Goal: Find contact information: Find contact information

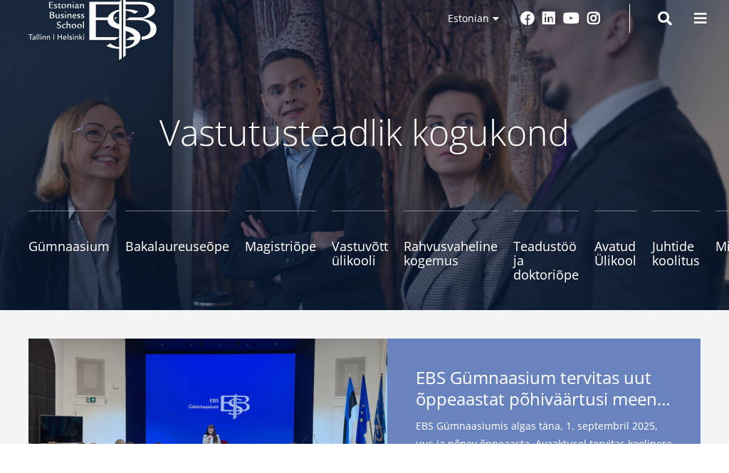
scroll to position [32, 0]
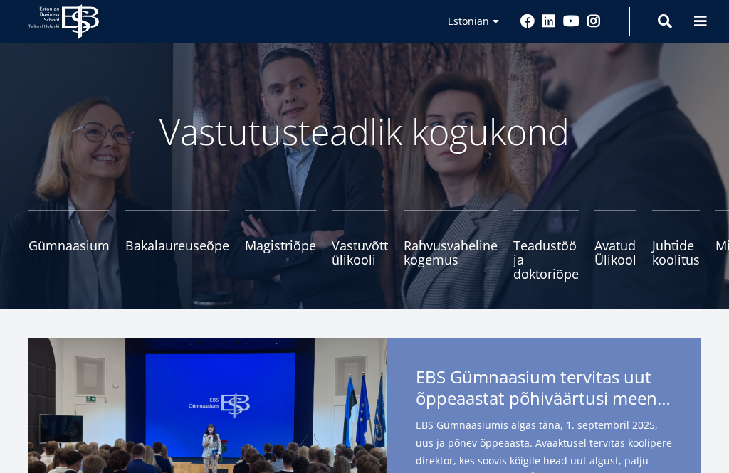
click at [271, 256] on small "Tutvu ja registreeru" at bounding box center [280, 266] width 71 height 21
click at [290, 256] on small "Tutvu ja registreeru" at bounding box center [280, 266] width 71 height 21
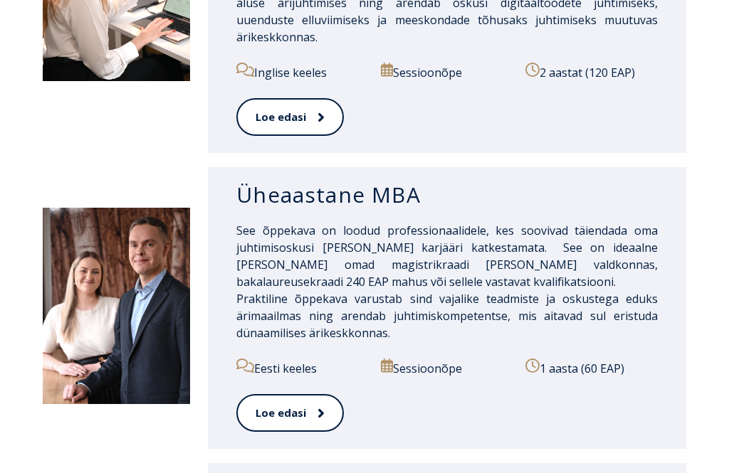
scroll to position [1267, 0]
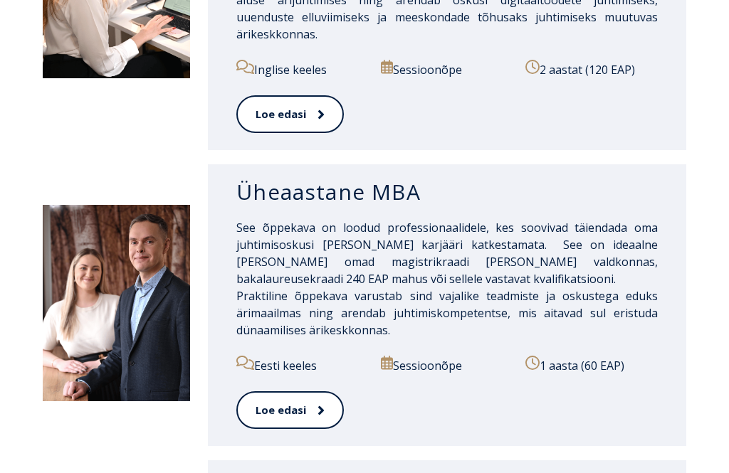
click at [278, 404] on link "Loe edasi" at bounding box center [290, 411] width 108 height 38
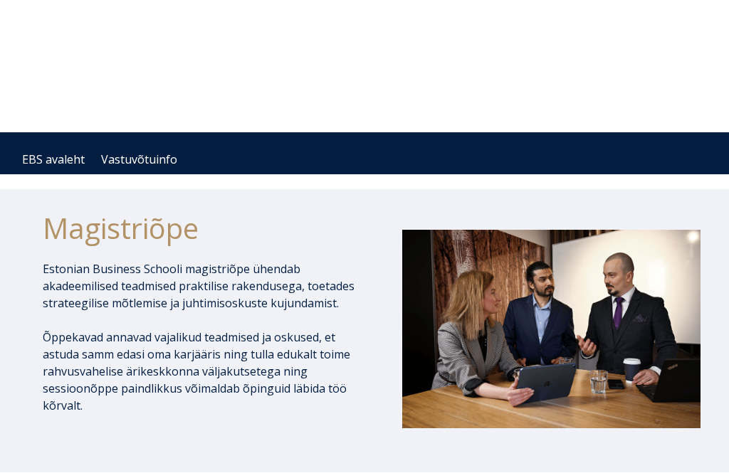
scroll to position [0, 0]
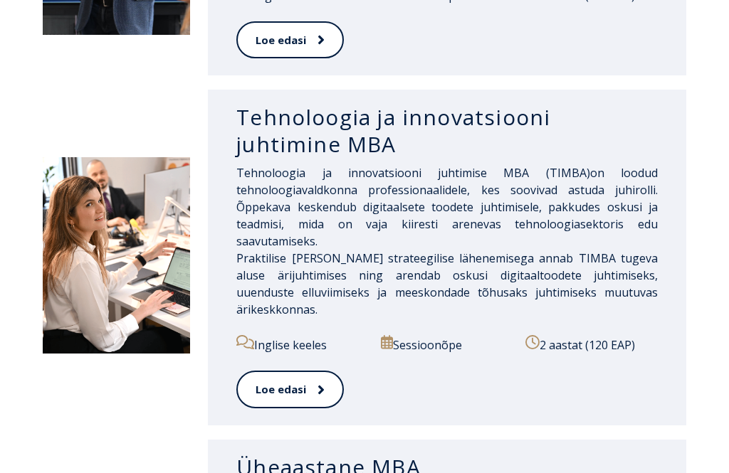
scroll to position [1008, 0]
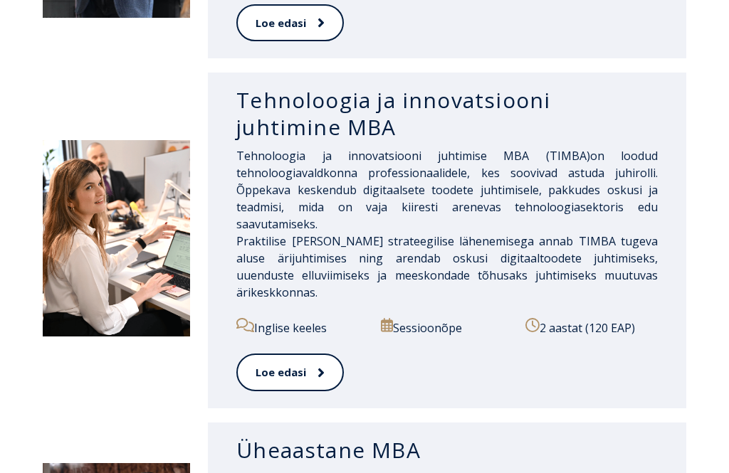
click at [293, 360] on link "Loe edasi" at bounding box center [290, 373] width 108 height 38
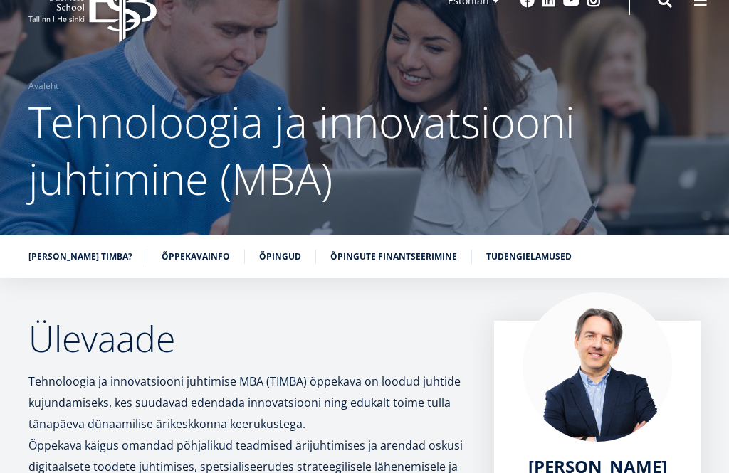
scroll to position [68, 0]
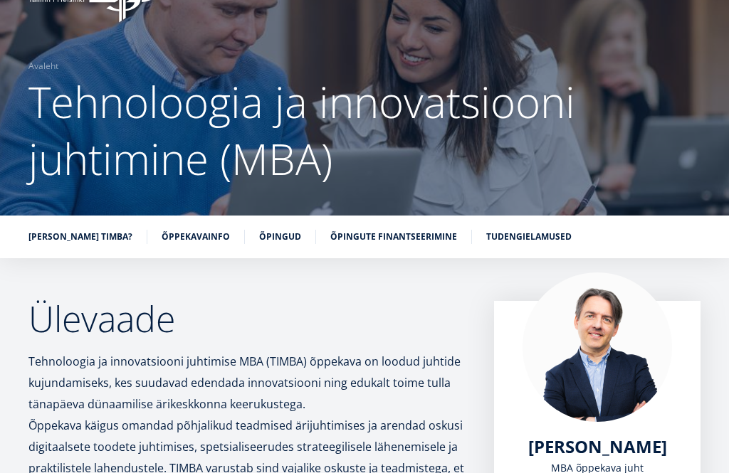
click at [261, 236] on link "Õpingud" at bounding box center [280, 237] width 42 height 14
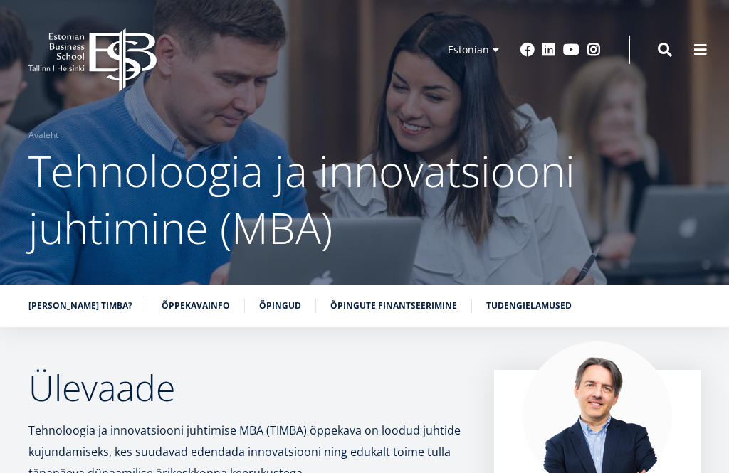
click at [698, 55] on span at bounding box center [700, 50] width 14 height 14
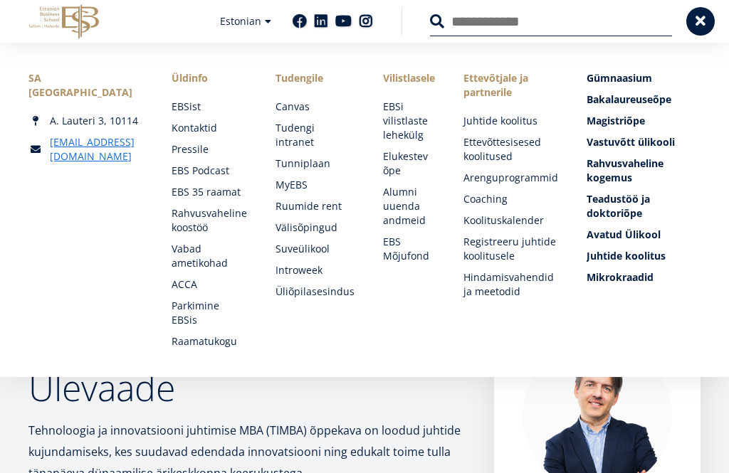
click at [206, 132] on link "Kontaktid" at bounding box center [209, 128] width 75 height 14
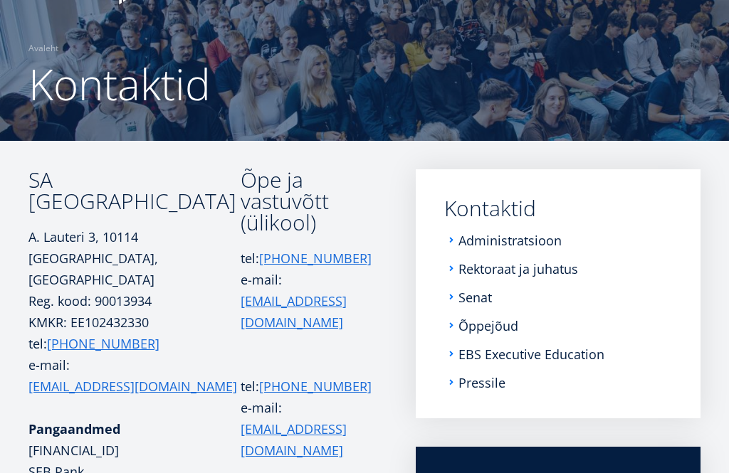
scroll to position [88, 0]
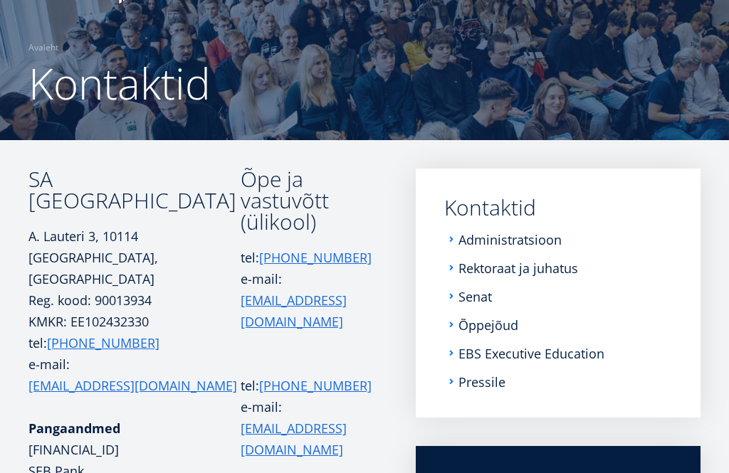
click at [552, 241] on link "Administratsioon" at bounding box center [510, 240] width 103 height 14
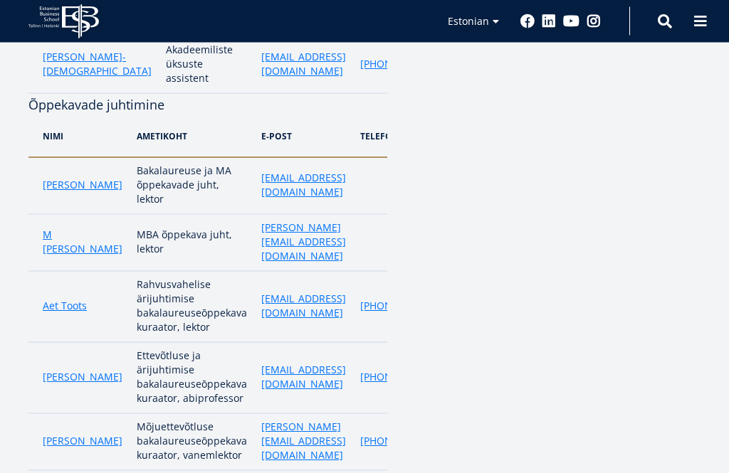
scroll to position [1208, 0]
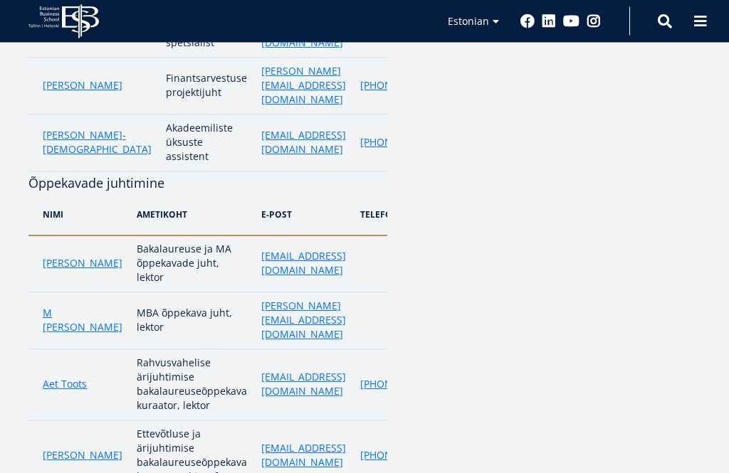
click at [64, 257] on link "[PERSON_NAME]" at bounding box center [83, 264] width 80 height 14
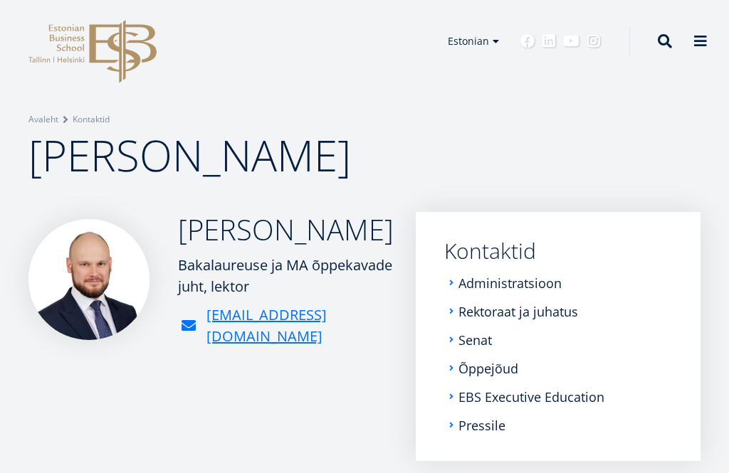
scroll to position [9, 0]
click at [560, 313] on link "Rektoraat ja juhatus" at bounding box center [519, 312] width 120 height 14
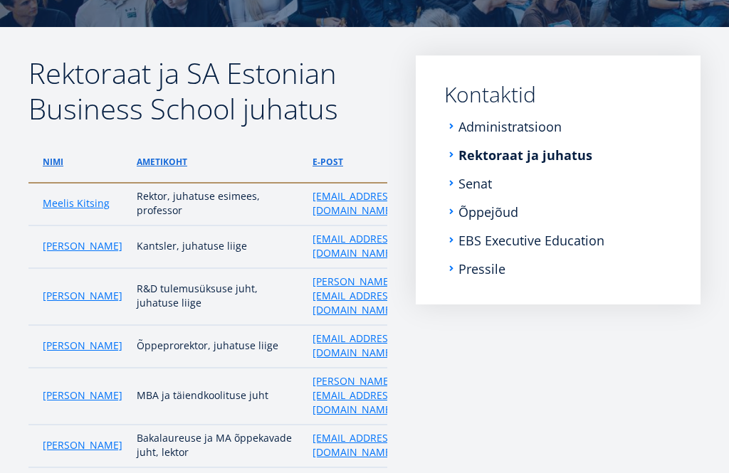
scroll to position [199, 0]
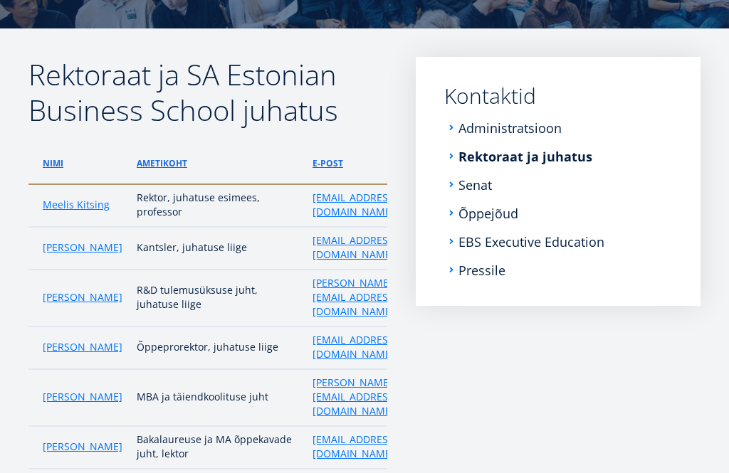
click at [503, 219] on link "Õppejõud" at bounding box center [489, 213] width 60 height 14
